Goal: Task Accomplishment & Management: Manage account settings

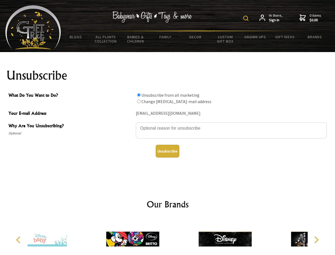
click at [247, 18] on img at bounding box center [245, 18] width 5 height 5
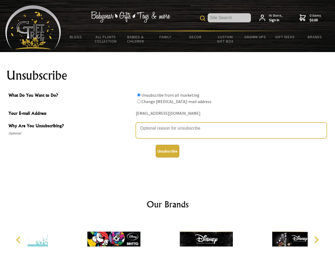
click at [168, 124] on textarea "Why Are You Unsubscribing?" at bounding box center [231, 130] width 191 height 16
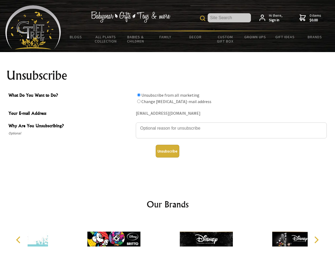
click at [139, 95] on input "What Do You Want to Do?" at bounding box center [138, 94] width 3 height 3
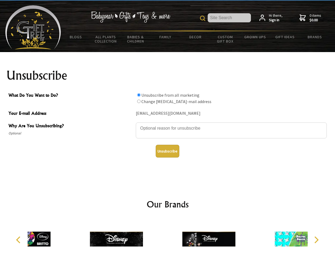
click at [139, 101] on input "What Do You Want to Do?" at bounding box center [138, 101] width 3 height 3
radio input "true"
